Goal: Task Accomplishment & Management: Manage account settings

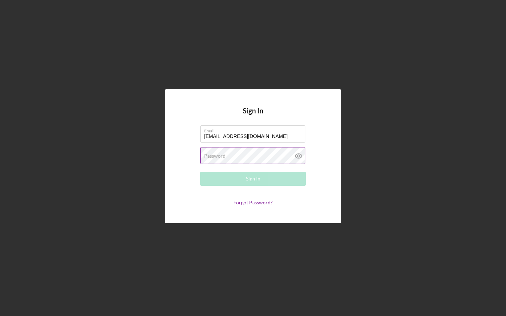
type input "[EMAIL_ADDRESS][DOMAIN_NAME]"
click at [212, 156] on label "Password" at bounding box center [214, 156] width 21 height 6
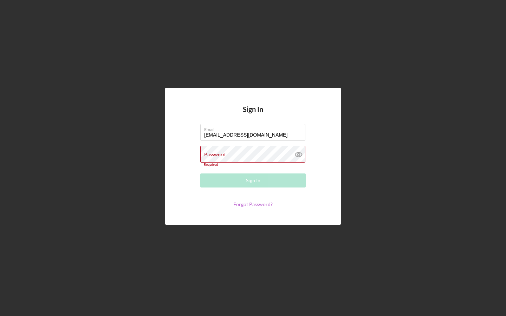
click at [260, 201] on form "Email [EMAIL_ADDRESS][DOMAIN_NAME] Password Required Sign In Forgot Password?" at bounding box center [253, 166] width 140 height 84
click at [249, 204] on link "Forgot Password?" at bounding box center [252, 204] width 39 height 6
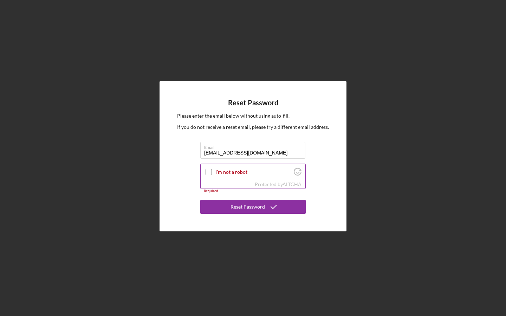
type input "[EMAIL_ADDRESS][DOMAIN_NAME]"
click at [209, 172] on input "I'm not a robot" at bounding box center [208, 172] width 6 height 6
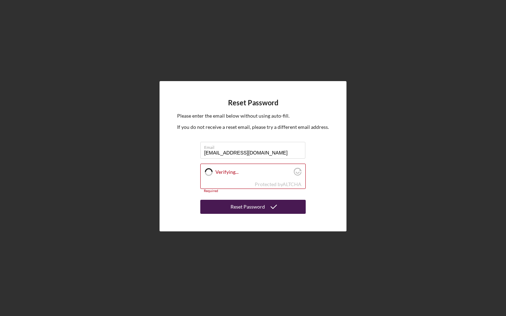
checkbox input "true"
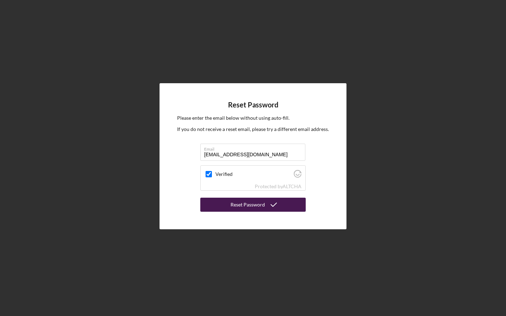
click at [242, 205] on div "Reset Password" at bounding box center [247, 205] width 34 height 14
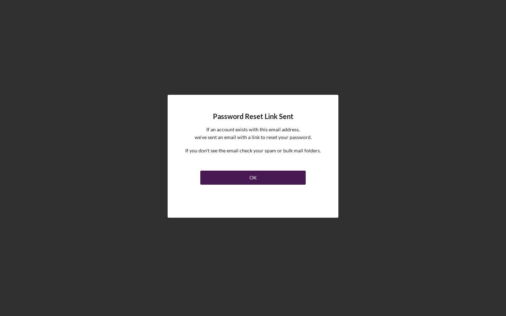
click at [262, 177] on button "OK" at bounding box center [252, 178] width 105 height 14
